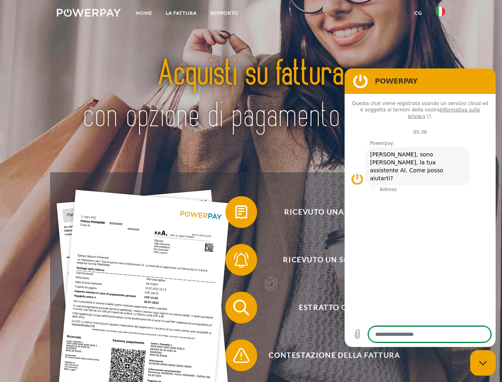
click at [89, 14] on img at bounding box center [89, 13] width 64 height 8
click at [440, 14] on img at bounding box center [441, 12] width 10 height 10
click at [418, 13] on link "CG" at bounding box center [418, 13] width 21 height 14
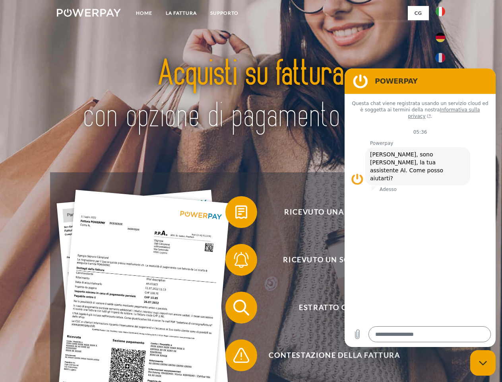
click at [235, 213] on span at bounding box center [230, 212] width 40 height 40
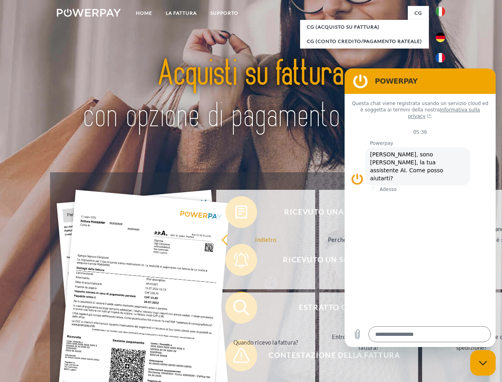
click at [235, 261] on div "Ricevuto una fattura? Ricevuto un sollecito? Estratto conto indietro" at bounding box center [251, 331] width 402 height 318
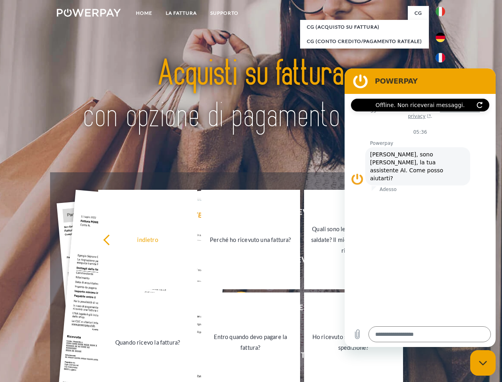
click at [235, 309] on link "Entro quando devo pagare la fattura?" at bounding box center [250, 341] width 99 height 99
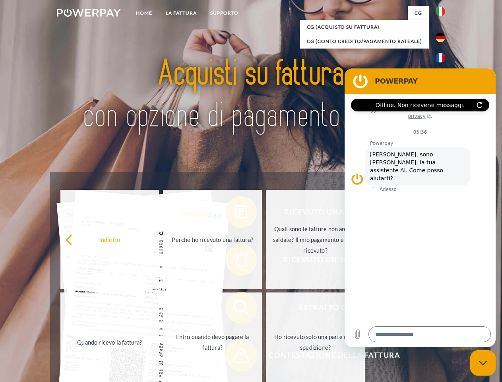
click at [235, 357] on span at bounding box center [230, 355] width 40 height 40
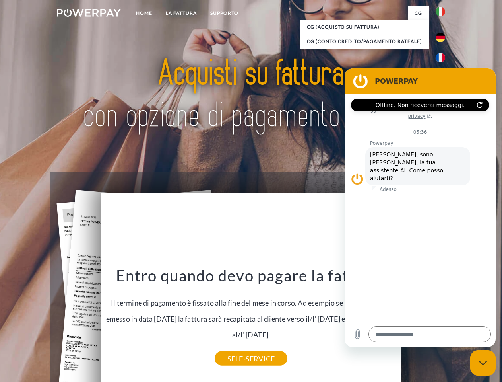
click at [483, 363] on icon "Chiudi la finestra di messaggistica" at bounding box center [483, 362] width 8 height 5
type textarea "*"
